Goal: Find specific fact: Find specific fact

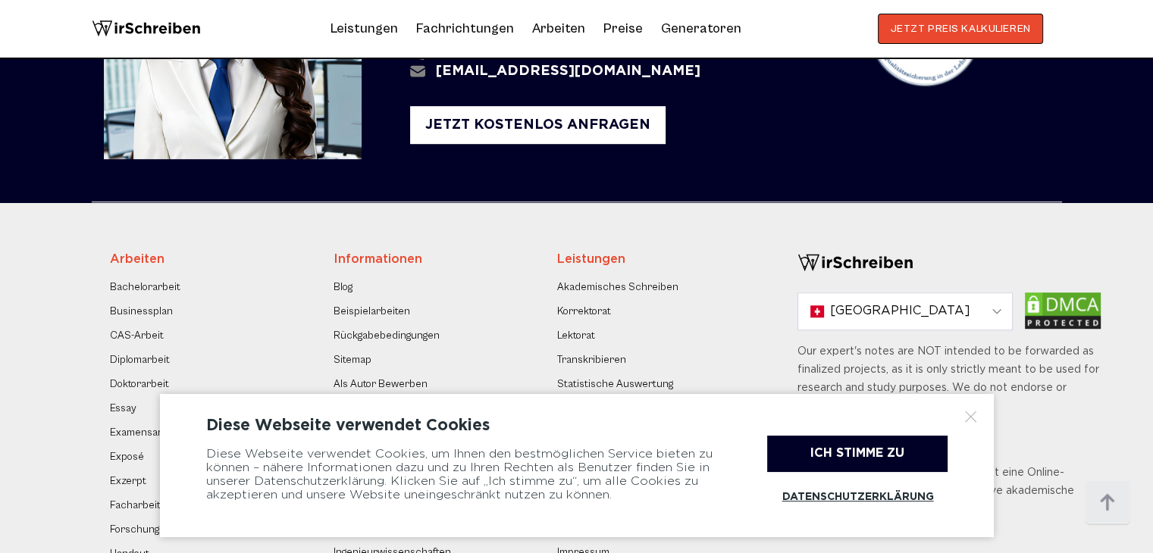
scroll to position [986, 0]
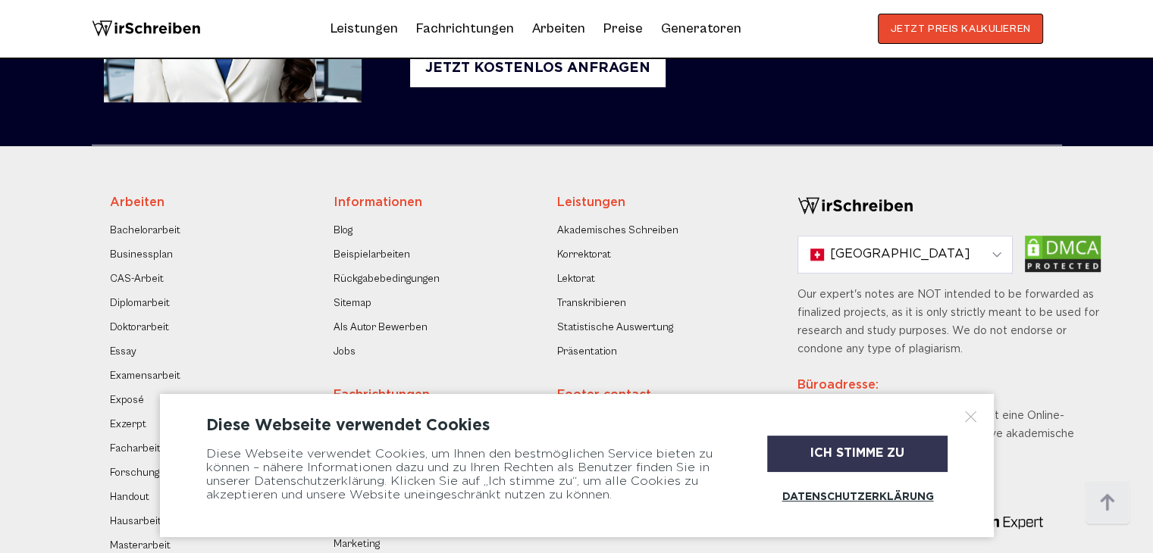
click at [899, 446] on div "Ich stimme zu" at bounding box center [857, 454] width 180 height 36
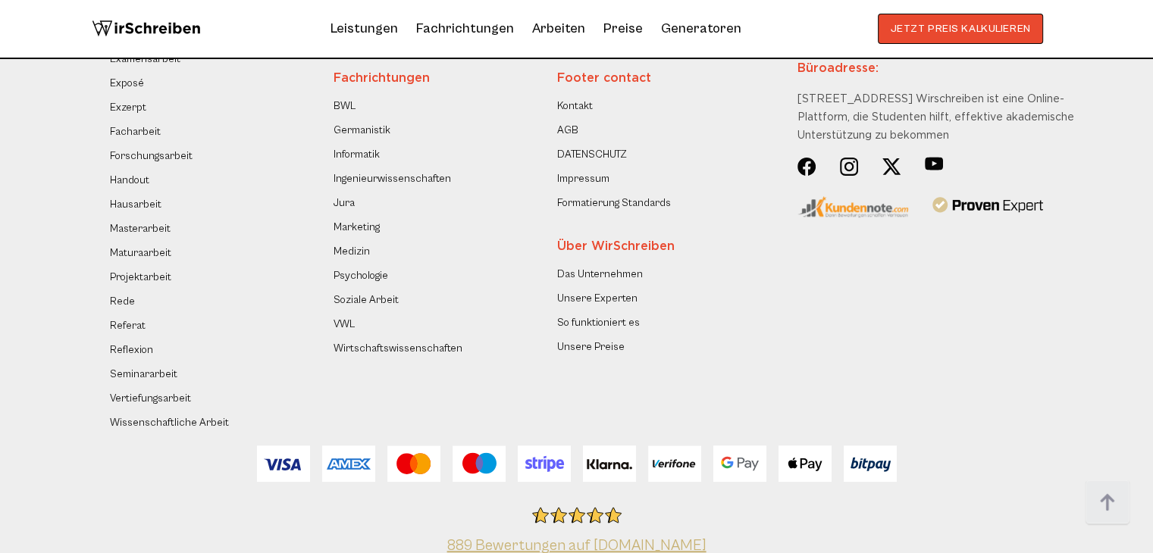
scroll to position [1351, 0]
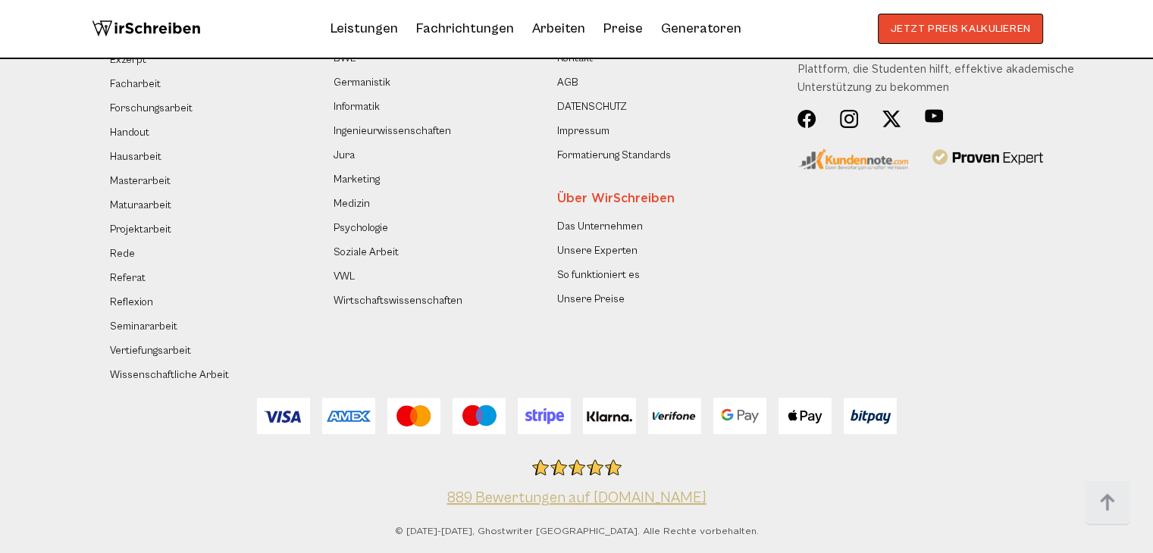
click at [576, 122] on link "Impressum" at bounding box center [583, 131] width 52 height 18
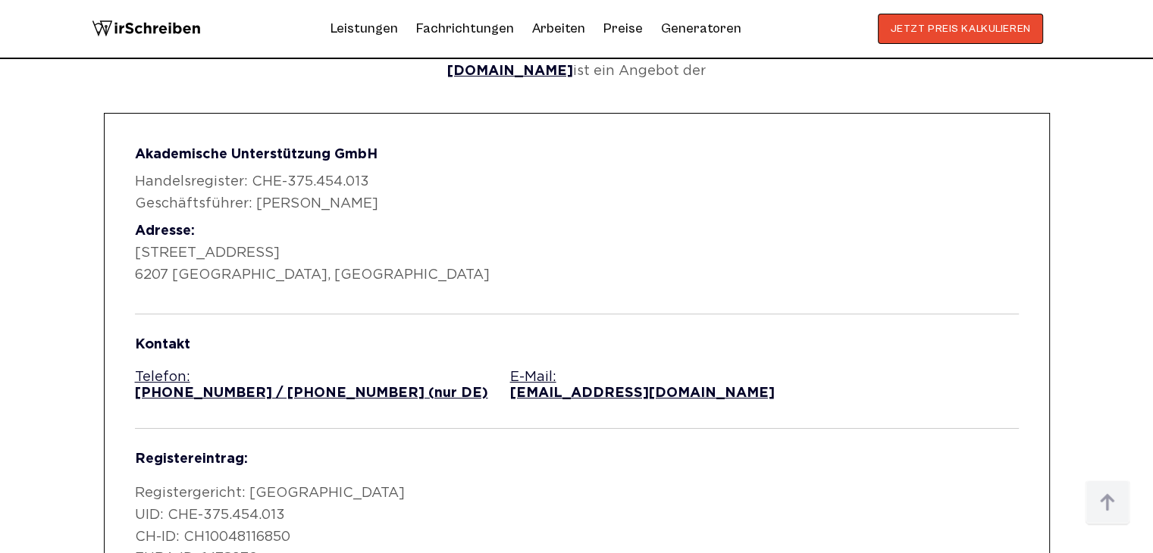
scroll to position [705, 0]
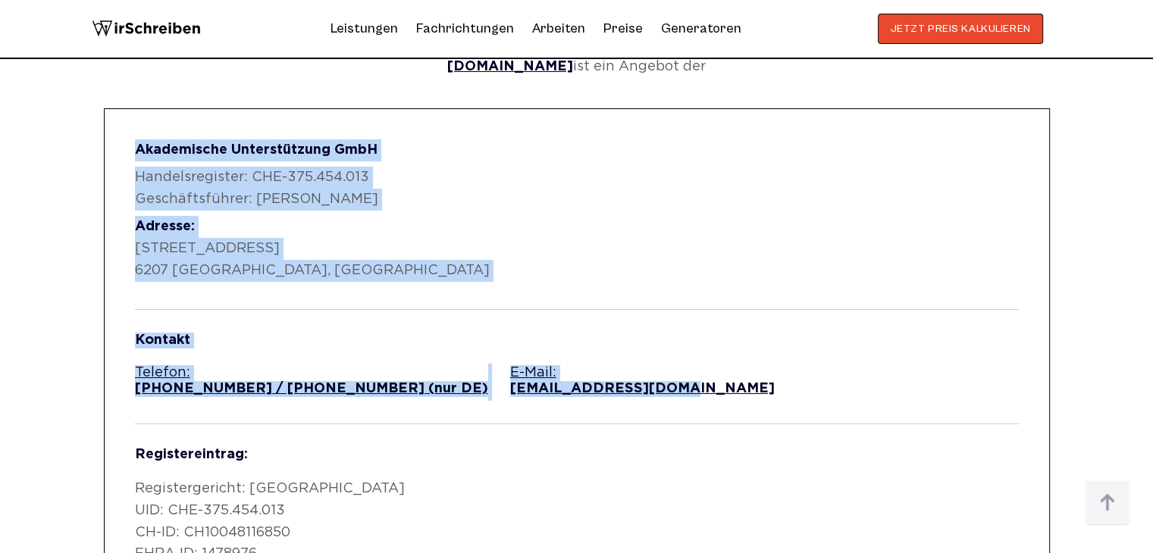
drag, startPoint x: 121, startPoint y: 146, endPoint x: 662, endPoint y: 374, distance: 586.4
click at [662, 374] on div "Akademische Unterstützung GmbH Handelsregister: CHE-375.454.013 Geschäftsführer…" at bounding box center [577, 352] width 946 height 488
copy div "Akademische Unterstützung GmbH Handelsregister: CHE-375.454.013 Geschäftsführer…"
click at [115, 168] on div "Akademische Unterstützung GmbH Handelsregister: CHE-375.454.013 Geschäftsführer…" at bounding box center [577, 352] width 946 height 488
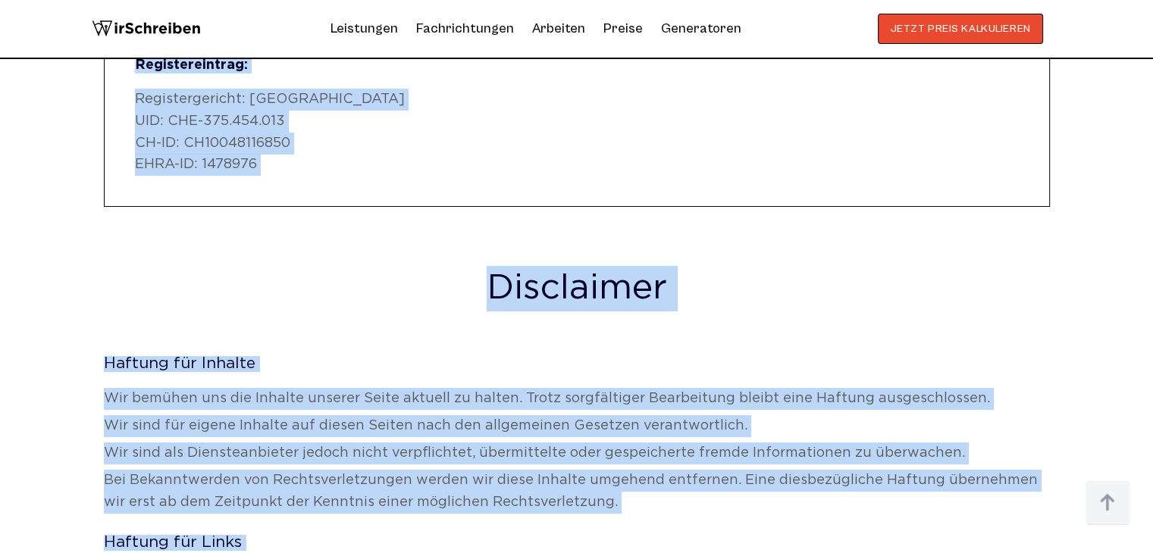
scroll to position [1165, 0]
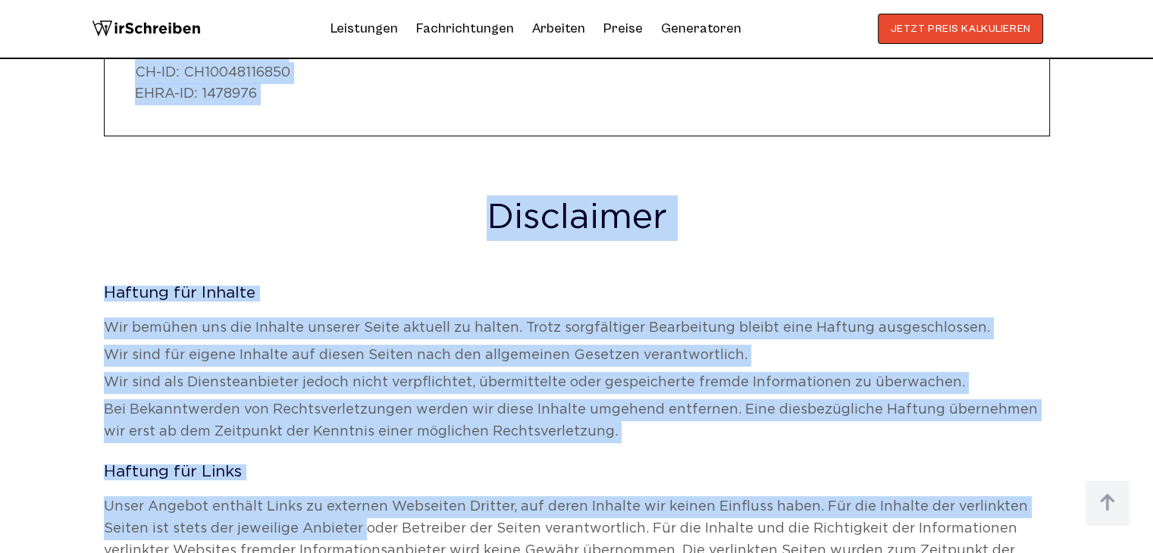
drag, startPoint x: 121, startPoint y: 154, endPoint x: 291, endPoint y: 129, distance: 171.6
copy div "Akademische Unterstützung GmbH Handelsregister: CHE-375.454.013 Geschäftsführer…"
